Goal: Check status: Check status

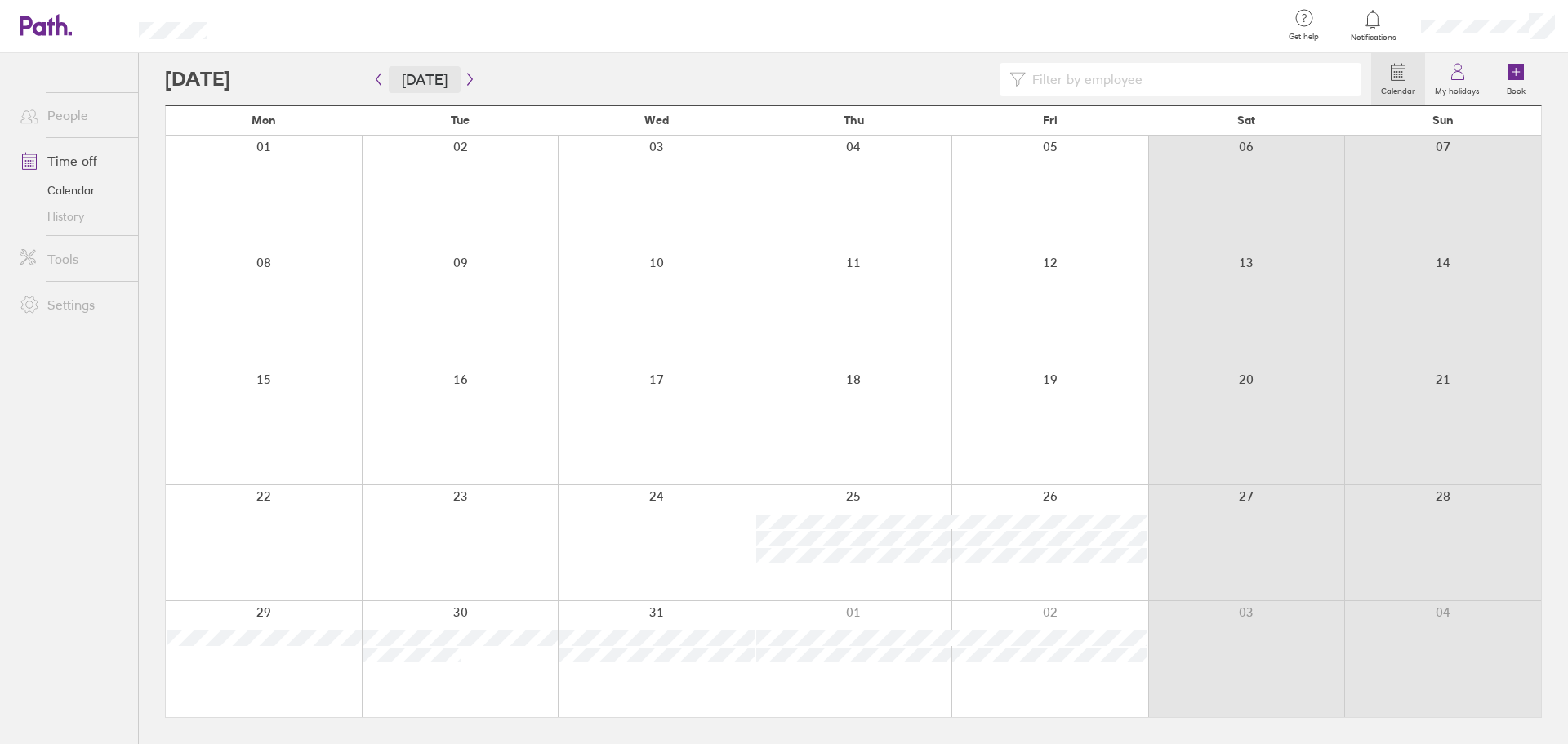
click at [415, 74] on button "[DATE]" at bounding box center [425, 79] width 72 height 27
click at [64, 105] on link "People" at bounding box center [72, 115] width 131 height 33
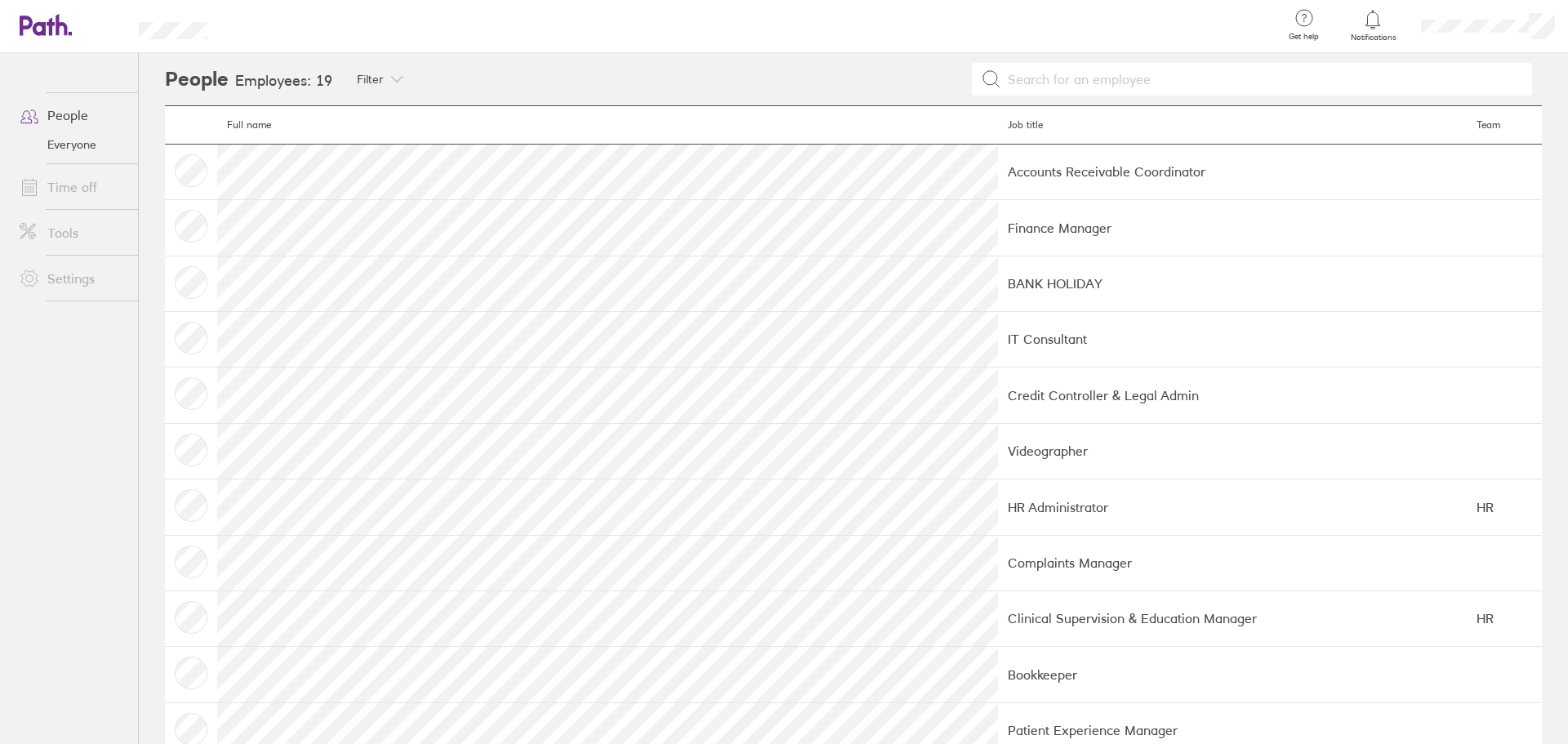
click at [76, 196] on link "Time off" at bounding box center [72, 186] width 131 height 33
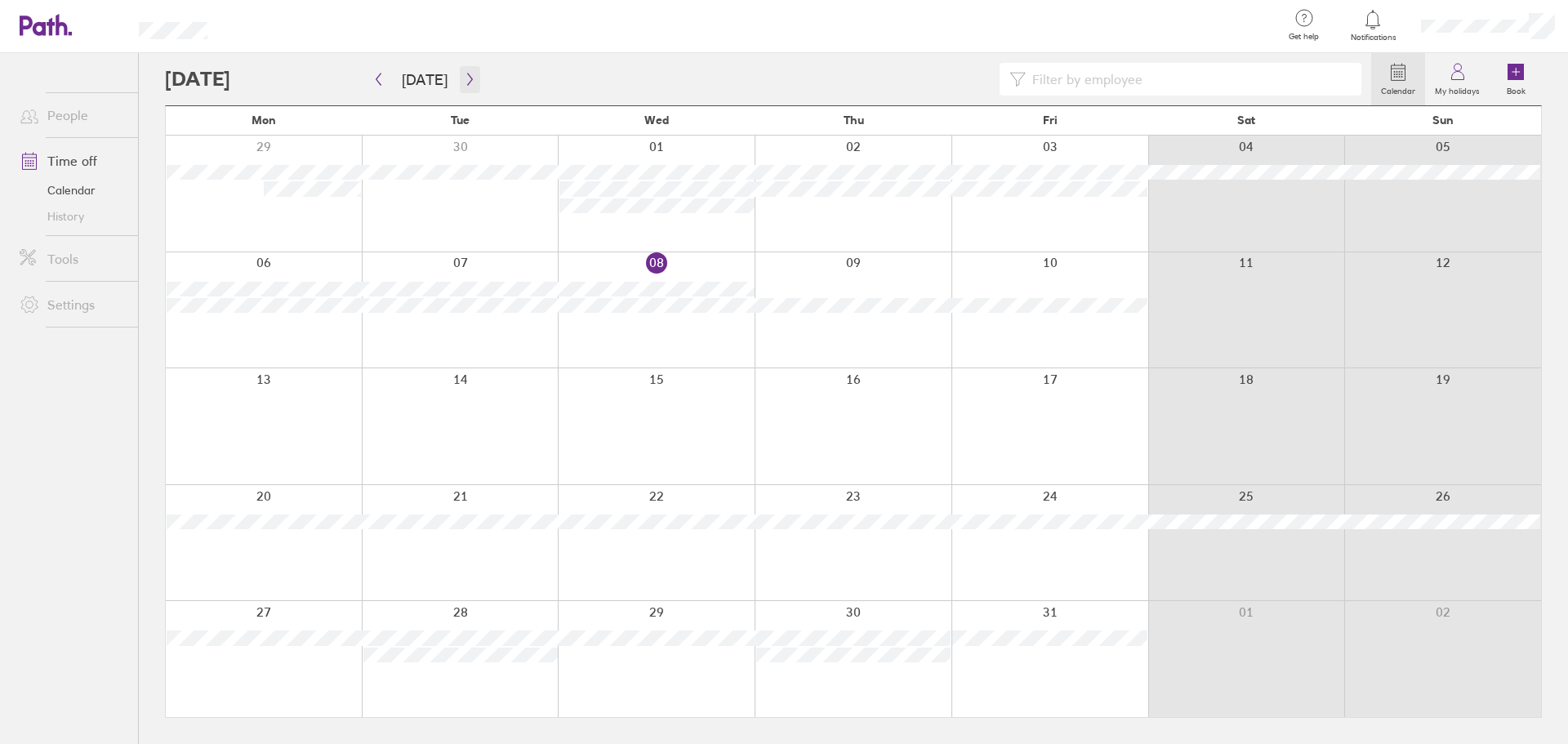
click at [471, 83] on button "button" at bounding box center [470, 79] width 20 height 27
click at [381, 78] on icon "button" at bounding box center [379, 79] width 13 height 13
click at [464, 80] on icon "button" at bounding box center [470, 79] width 13 height 13
click at [464, 79] on icon "button" at bounding box center [470, 79] width 13 height 13
click at [424, 86] on button "[DATE]" at bounding box center [425, 79] width 72 height 27
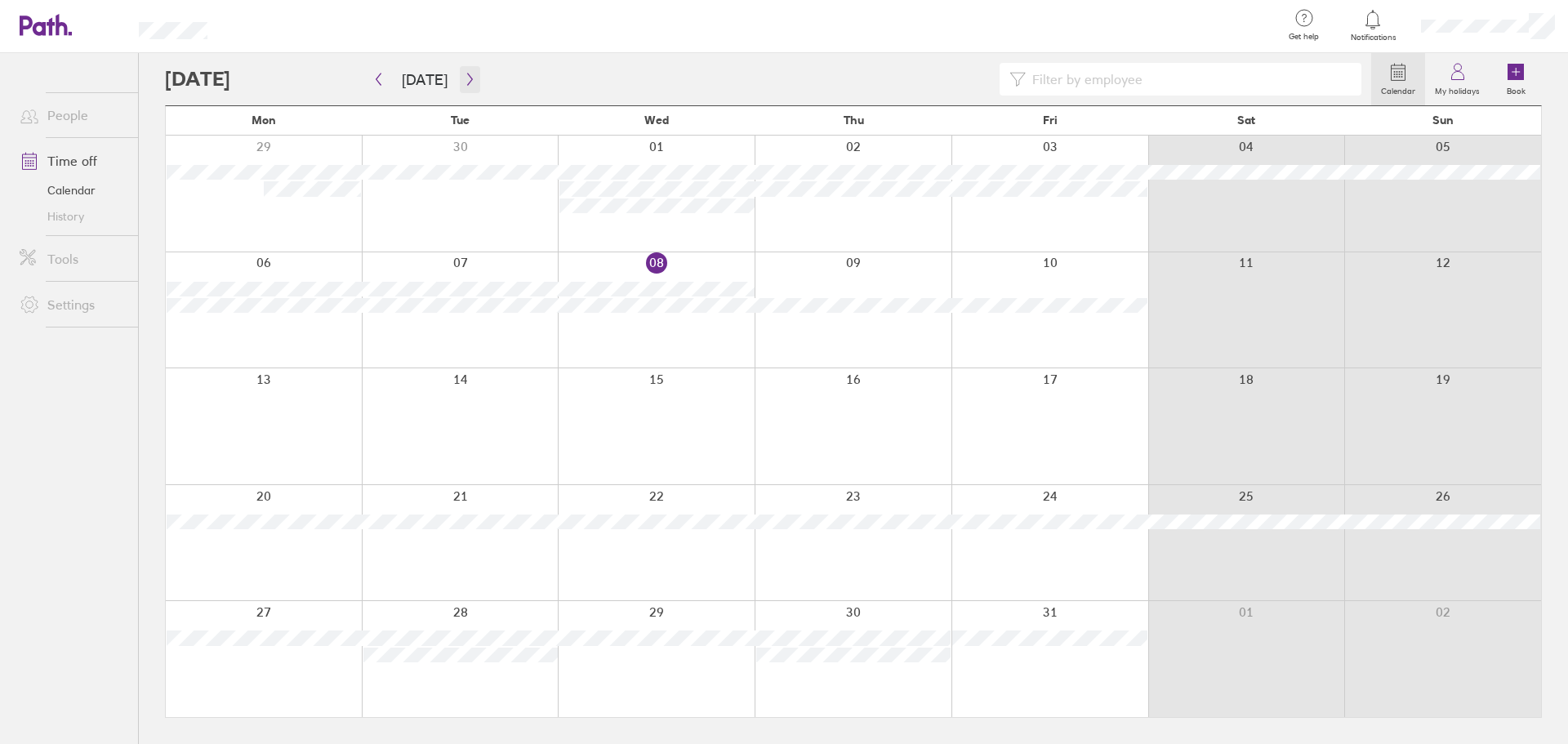
click at [460, 68] on button "button" at bounding box center [470, 79] width 20 height 27
click at [464, 75] on icon "button" at bounding box center [470, 79] width 13 height 13
